Goal: Navigation & Orientation: Find specific page/section

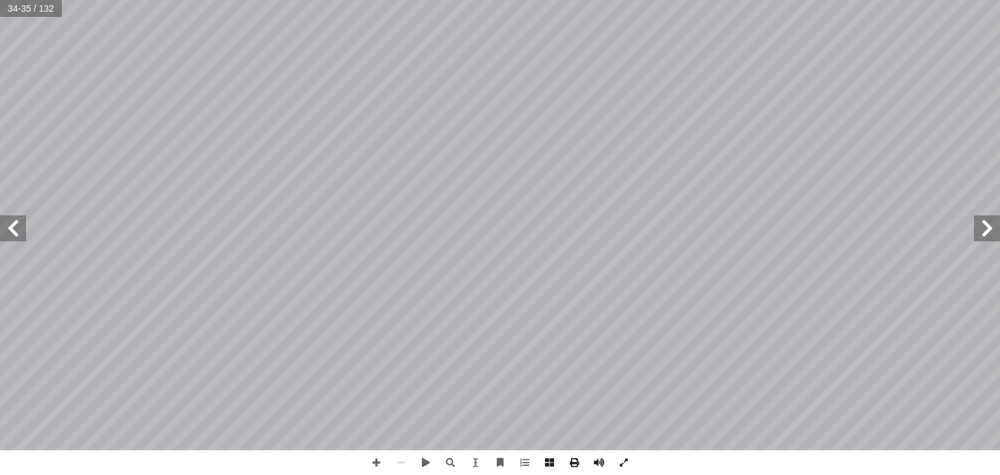
click at [995, 238] on span at bounding box center [987, 229] width 26 height 26
click at [986, 233] on span at bounding box center [987, 229] width 26 height 26
click at [22, 240] on span at bounding box center [13, 229] width 26 height 26
click at [376, 464] on span at bounding box center [376, 463] width 25 height 25
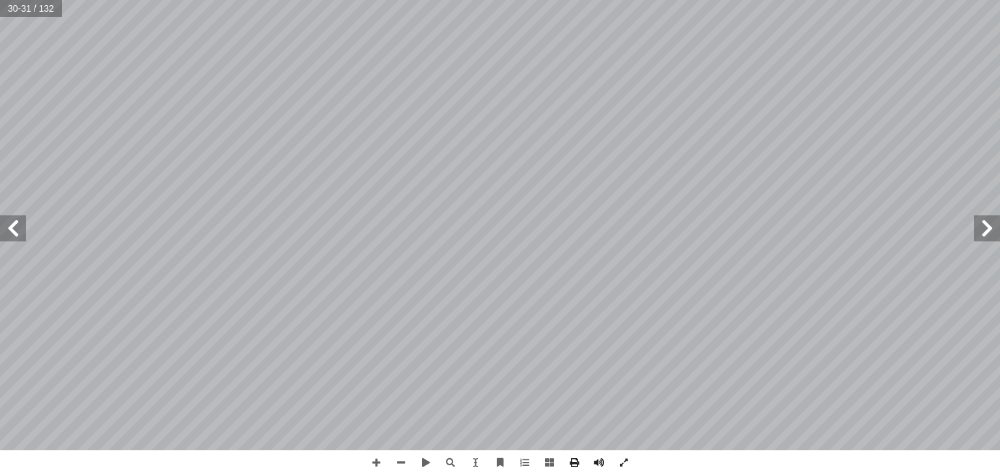
click at [8, 225] on span at bounding box center [13, 229] width 26 height 26
click at [395, 119] on html "الصفحة الرئيسية الصف الأول الصف الثاني الصف الثالث الصف الرابع الصف الخامس الصف…" at bounding box center [500, 59] width 1000 height 119
click at [404, 461] on span at bounding box center [401, 463] width 25 height 25
click at [999, 0] on html "الصفحة الرئيسية الصف الأول الصف الثاني الصف الثالث الصف الرابع الصف الخامس الصف…" at bounding box center [500, 59] width 1000 height 119
